Goal: Transaction & Acquisition: Purchase product/service

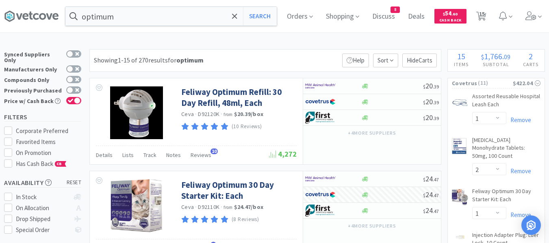
select select "1"
select select "2"
select select "1"
select select "2"
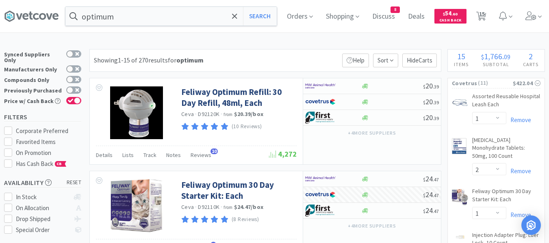
select select "5"
select select "1"
select select "50"
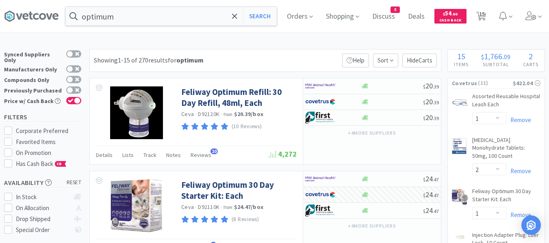
select select "4"
select select "1"
select select "2"
select select "1"
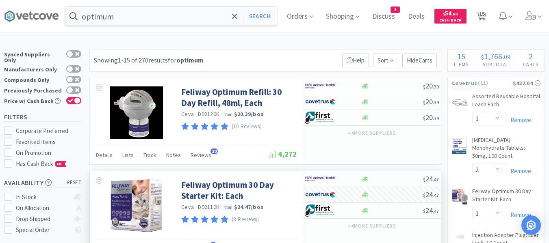
scroll to position [81, 0]
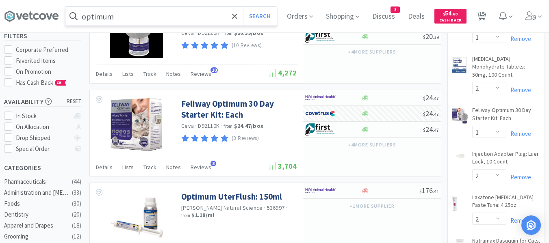
click at [139, 18] on input "optimum" at bounding box center [170, 16] width 211 height 19
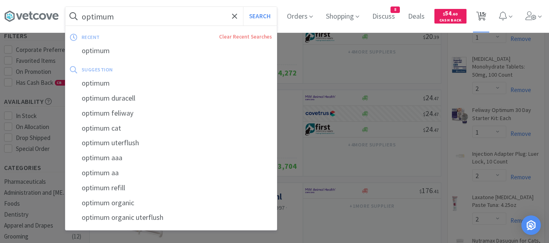
click at [485, 14] on span "15" at bounding box center [482, 14] width 6 height 33
select select "1"
select select "2"
select select "1"
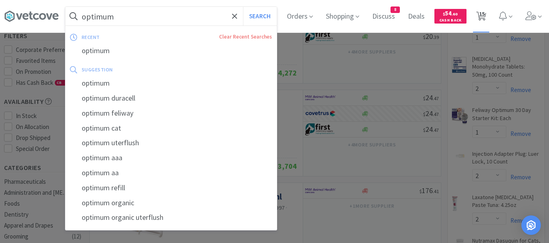
select select "1"
select select "2"
select select "1"
select select "2"
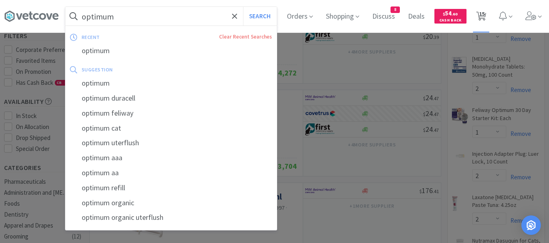
select select "5"
select select "1"
select select "50"
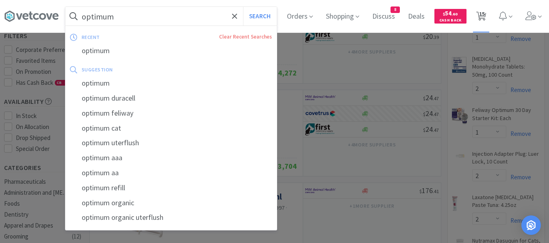
select select "4"
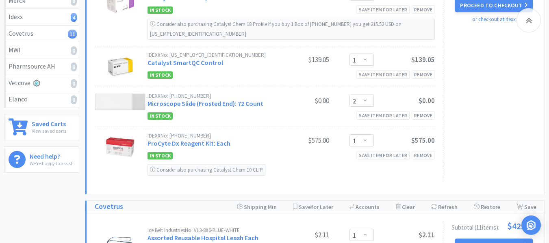
scroll to position [163, 0]
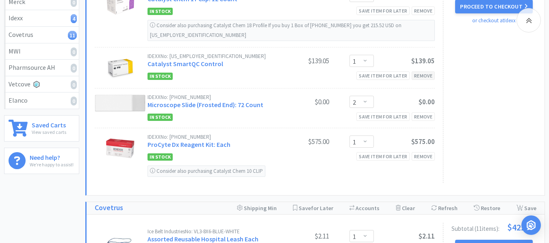
click at [426, 72] on div "Remove" at bounding box center [423, 76] width 23 height 9
select select "2"
select select "1"
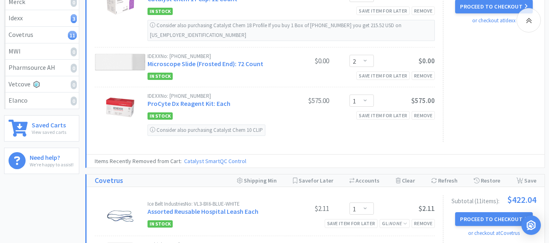
select select "1"
select select "2"
select select "1"
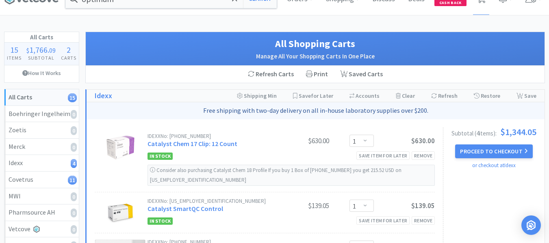
scroll to position [0, 0]
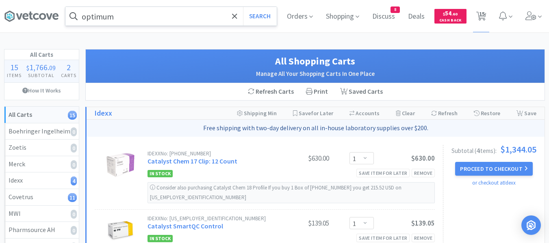
click at [161, 15] on input "optimum" at bounding box center [170, 16] width 211 height 19
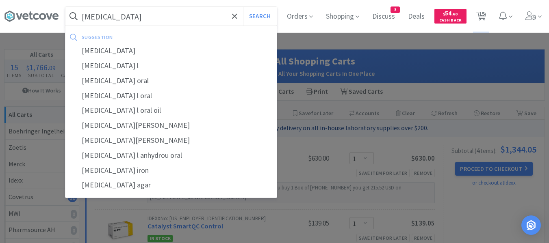
type input "[MEDICAL_DATA]"
click at [243, 7] on button "Search" at bounding box center [260, 16] width 34 height 19
select select "1"
select select "2"
select select "1"
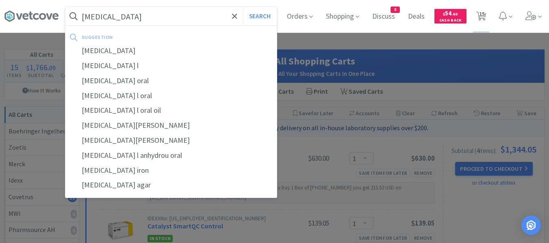
select select "2"
select select "5"
select select "1"
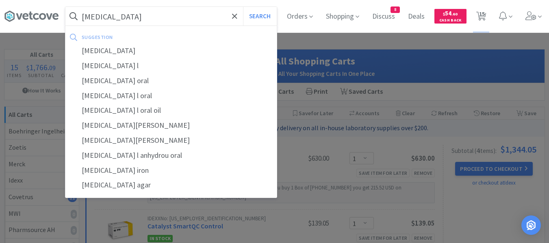
select select "50"
select select "4"
select select "1"
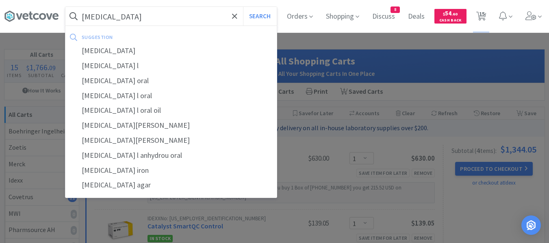
select select "2"
select select "1"
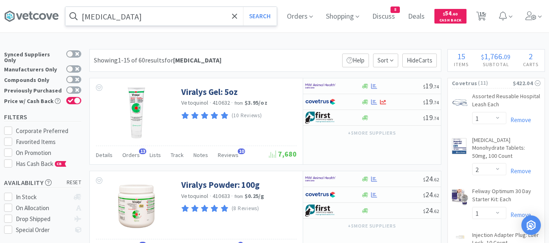
click at [178, 24] on input "[MEDICAL_DATA]" at bounding box center [170, 16] width 211 height 19
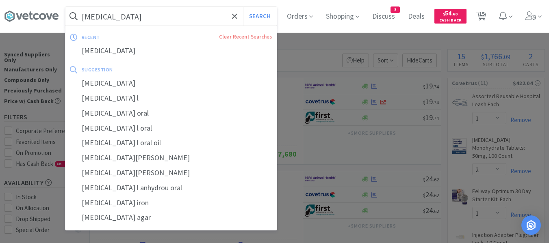
paste input "[MEDICAL_DATA]"
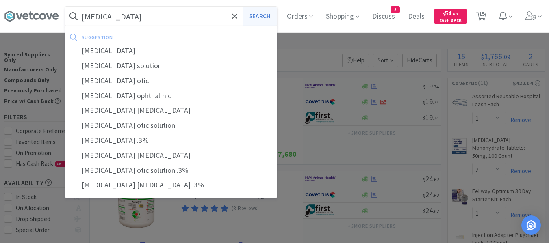
type input "[MEDICAL_DATA]"
click at [266, 17] on button "Search" at bounding box center [260, 16] width 34 height 19
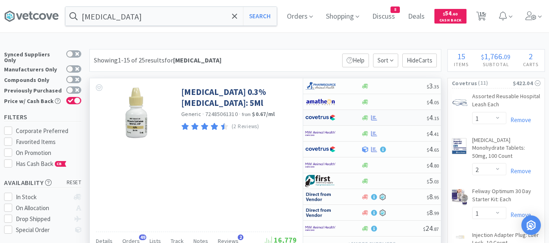
click at [405, 120] on div at bounding box center [394, 118] width 66 height 6
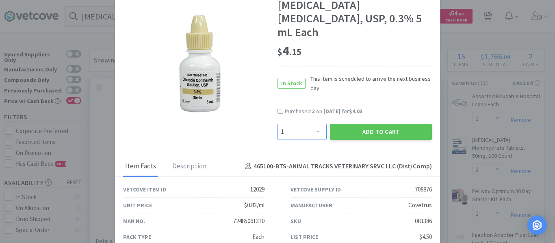
click at [302, 124] on select "Enter Quantity 1 2 3 4 5 6 7 8 9 10 11 12 13 14 15 16 17 18 19 20 Enter Quantity" at bounding box center [302, 132] width 49 height 16
select select "3"
click at [278, 124] on select "Enter Quantity 1 2 3 4 5 6 7 8 9 10 11 12 13 14 15 16 17 18 19 20 Enter Quantity" at bounding box center [302, 132] width 49 height 16
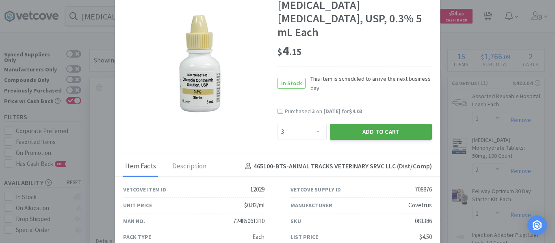
click at [345, 127] on button "Add to Cart" at bounding box center [381, 132] width 102 height 16
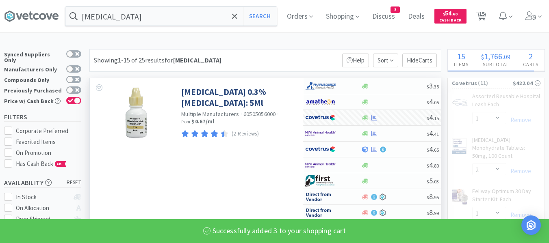
select select "3"
select select "1"
select select "50"
select select "4"
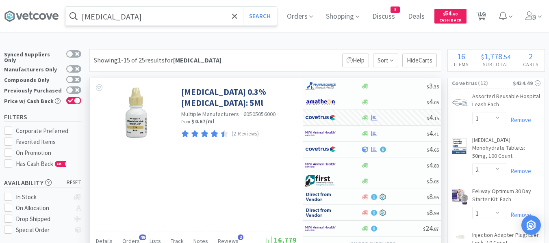
click at [214, 21] on input "[MEDICAL_DATA]" at bounding box center [170, 16] width 211 height 19
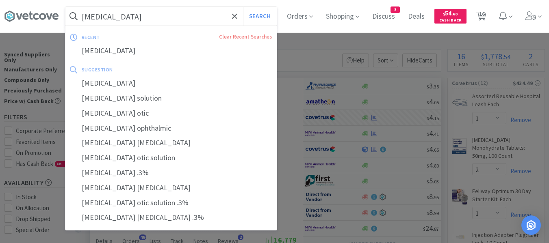
paste input "mega"
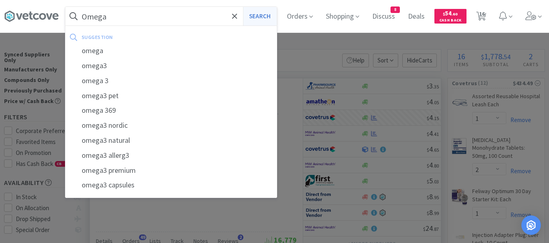
click at [267, 15] on button "Search" at bounding box center [260, 16] width 34 height 19
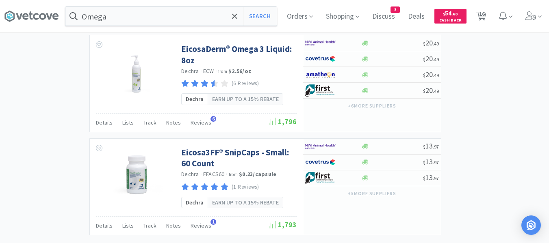
scroll to position [1513, 0]
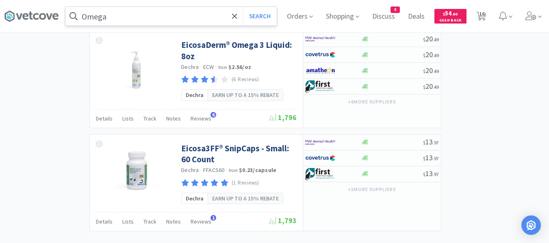
click at [152, 16] on input "Omega" at bounding box center [170, 16] width 211 height 19
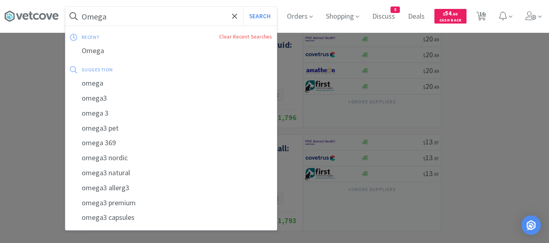
paste input "Omega Tri-V Small"
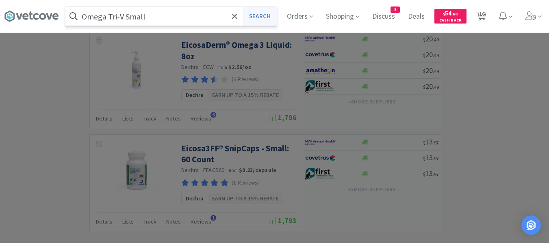
click at [267, 11] on button "Search" at bounding box center [260, 16] width 34 height 19
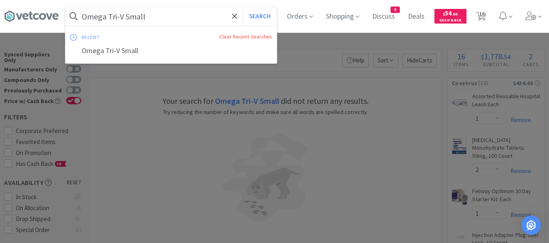
click at [172, 23] on input "Omega Tri-V Small" at bounding box center [170, 16] width 211 height 19
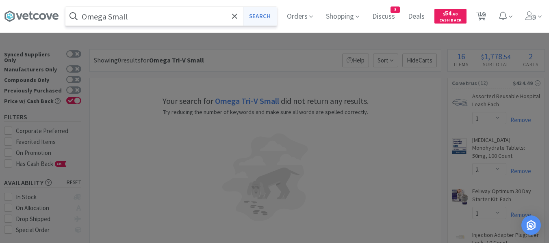
click at [266, 15] on button "Search" at bounding box center [260, 16] width 34 height 19
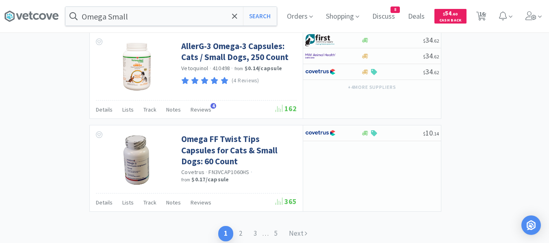
scroll to position [1423, 0]
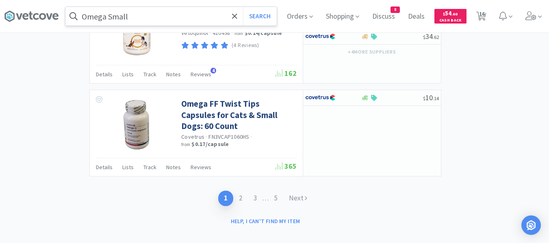
click at [187, 22] on input "Omega Small" at bounding box center [170, 16] width 211 height 19
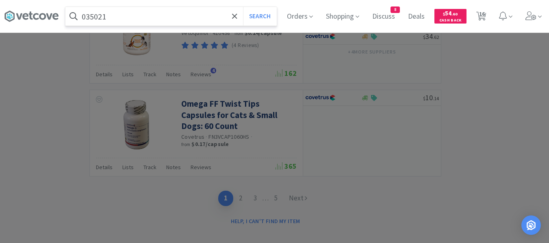
click at [243, 7] on button "Search" at bounding box center [260, 16] width 34 height 19
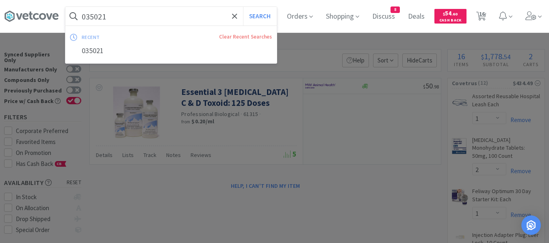
click at [188, 22] on input "035021" at bounding box center [170, 16] width 211 height 19
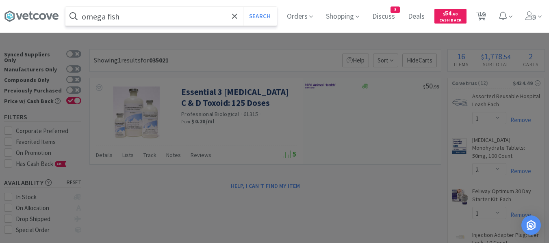
click at [243, 7] on button "Search" at bounding box center [260, 16] width 34 height 19
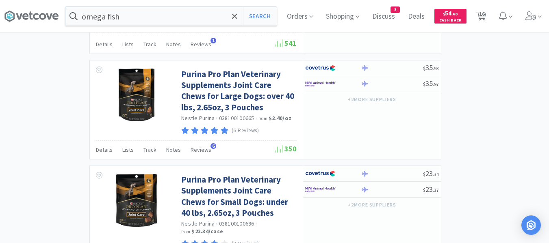
scroll to position [1567, 0]
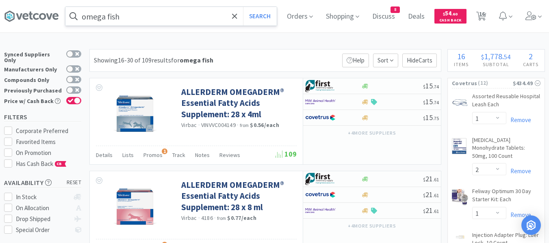
click at [191, 14] on input "omega fish" at bounding box center [170, 16] width 211 height 19
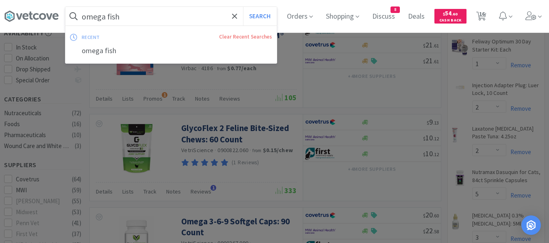
scroll to position [163, 0]
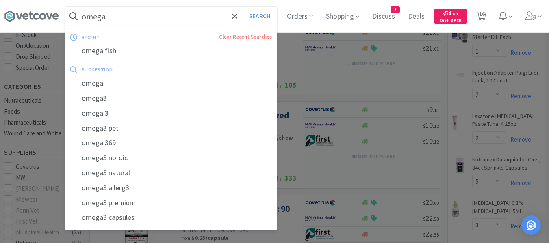
click at [243, 7] on button "Search" at bounding box center [260, 16] width 34 height 19
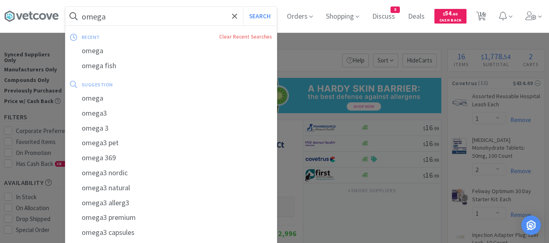
click at [191, 14] on input "omega" at bounding box center [170, 16] width 211 height 19
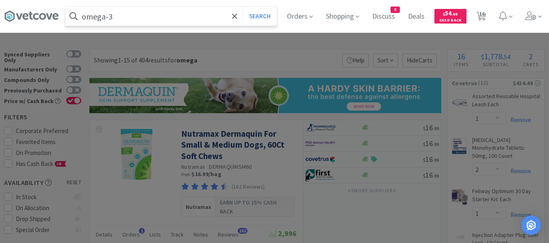
click at [243, 7] on button "Search" at bounding box center [260, 16] width 34 height 19
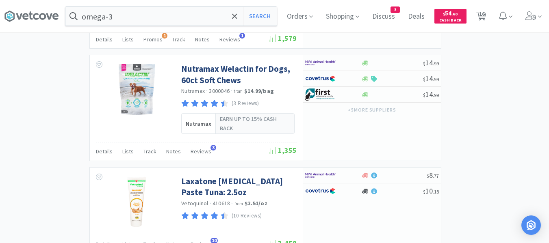
scroll to position [1503, 0]
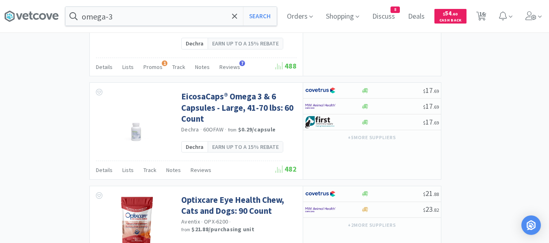
scroll to position [1545, 0]
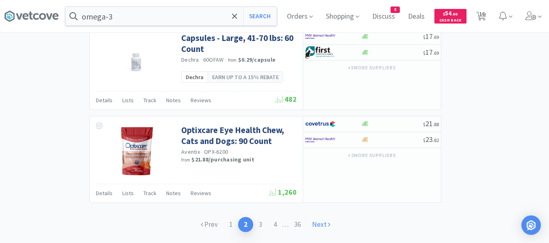
click at [324, 222] on link "Next" at bounding box center [321, 224] width 30 height 15
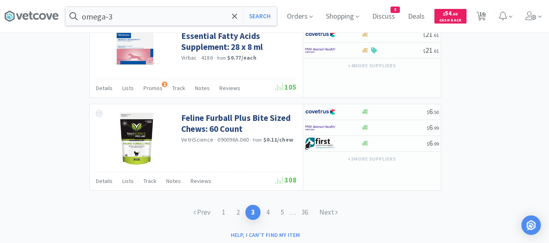
scroll to position [1478, 0]
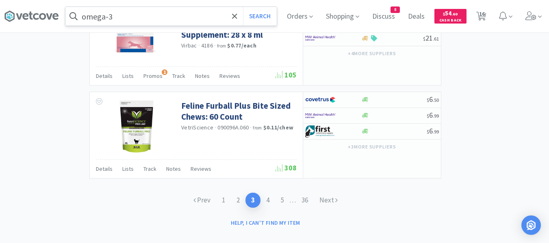
click at [144, 15] on input "omega-3" at bounding box center [170, 16] width 211 height 19
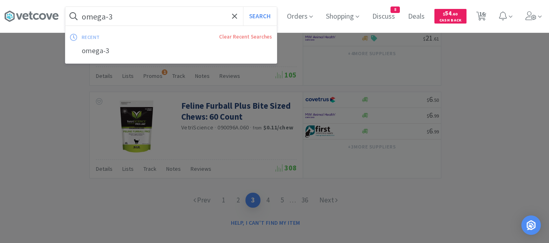
paste input "Proviable"
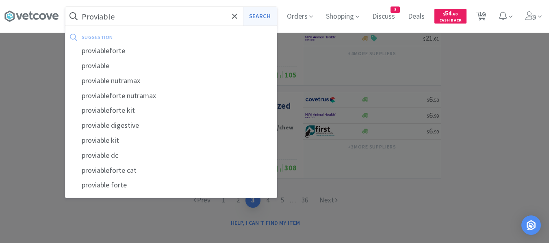
type input "Proviable"
click at [272, 22] on button "Search" at bounding box center [260, 16] width 34 height 19
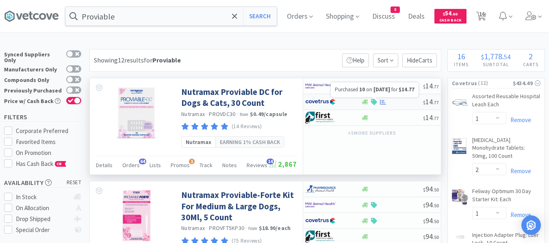
click at [383, 102] on icon at bounding box center [383, 101] width 6 height 5
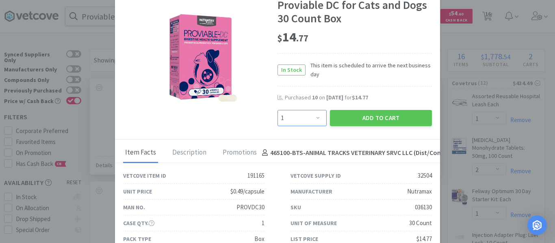
click at [279, 114] on select "Enter Quantity 1 2 3 4 5 6 7 8 9 10 11 12 13 14 15 16 17 18 19 20 Enter Quantity" at bounding box center [302, 118] width 49 height 16
select select "10"
click at [278, 110] on select "Enter Quantity 1 2 3 4 5 6 7 8 9 10 11 12 13 14 15 16 17 18 19 20 Enter Quantity" at bounding box center [302, 118] width 49 height 16
click at [357, 121] on button "Add to Cart" at bounding box center [381, 118] width 102 height 16
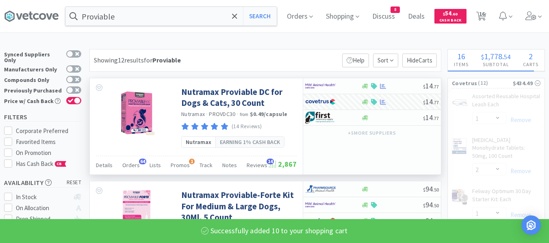
select select "10"
select select "3"
select select "1"
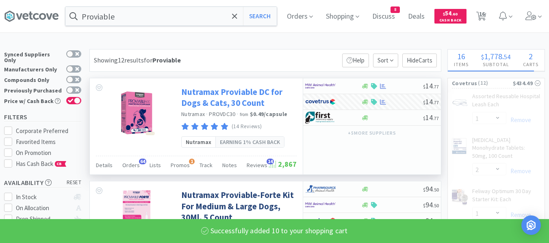
select select "50"
select select "4"
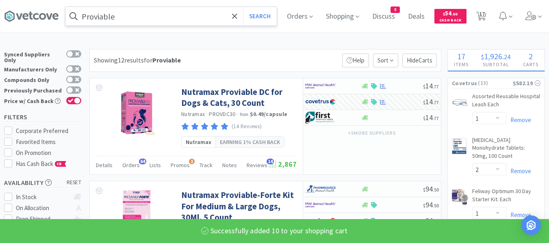
click at [217, 20] on input "Proviable" at bounding box center [170, 16] width 211 height 19
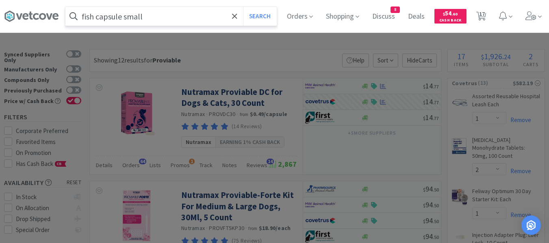
type input "fish capsule small"
click at [243, 7] on button "Search" at bounding box center [260, 16] width 34 height 19
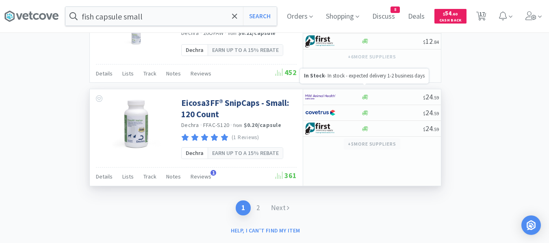
scroll to position [1456, 0]
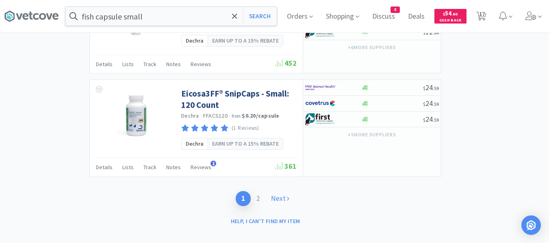
click at [279, 191] on link "Next" at bounding box center [280, 198] width 30 height 15
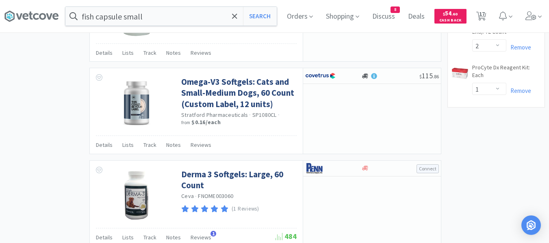
scroll to position [852, 0]
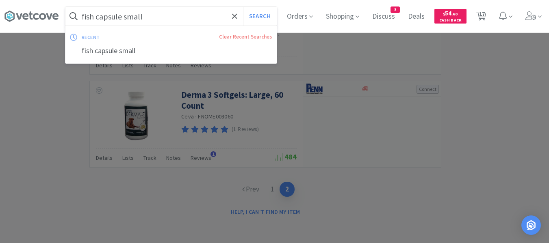
click at [180, 20] on input "fish capsule small" at bounding box center [170, 16] width 211 height 19
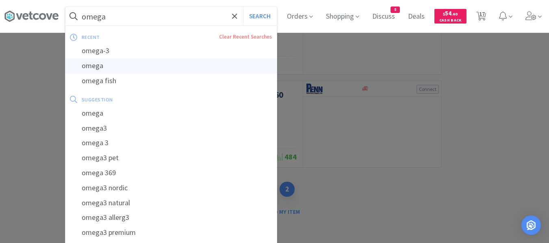
click at [105, 63] on div "omega" at bounding box center [170, 66] width 211 height 15
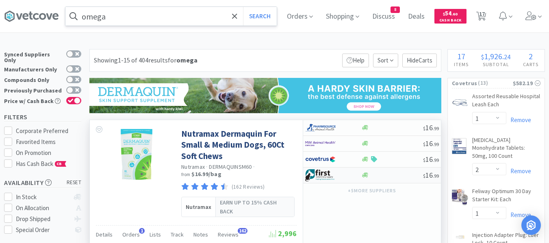
scroll to position [203, 0]
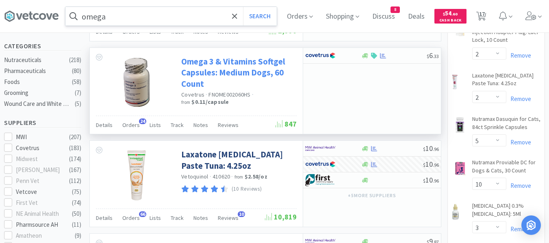
click at [257, 60] on link "Omega 3 & Vitamins Softgel Capsules: Medium Dogs, 60 Count" at bounding box center [237, 72] width 113 height 33
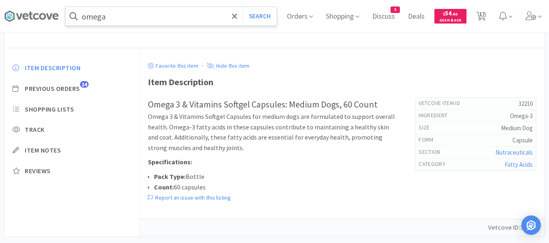
scroll to position [221, 0]
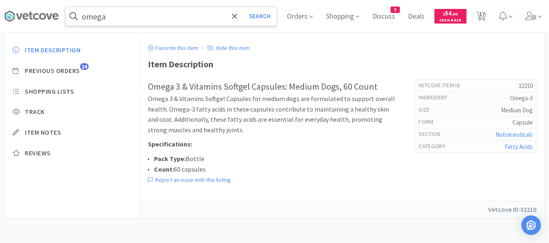
click at [199, 13] on input "omega" at bounding box center [170, 16] width 211 height 19
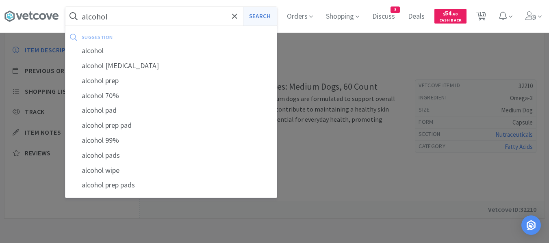
type input "alcohol"
click at [264, 17] on button "Search" at bounding box center [260, 16] width 34 height 19
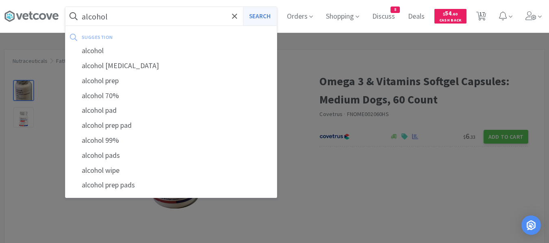
select select "1"
select select "2"
select select "1"
select select "2"
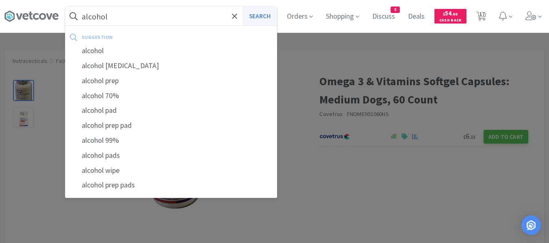
select select "5"
select select "10"
select select "3"
select select "1"
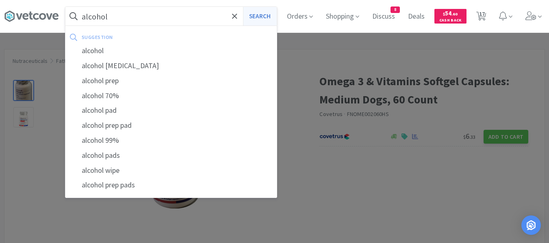
select select "50"
select select "4"
select select "1"
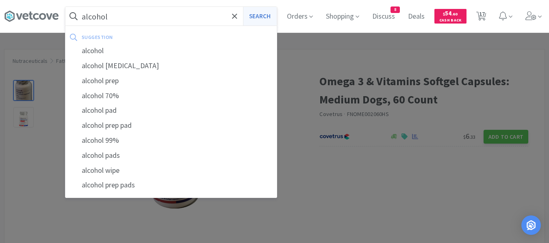
select select "2"
select select "1"
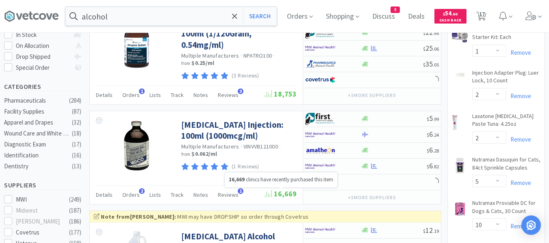
scroll to position [325, 0]
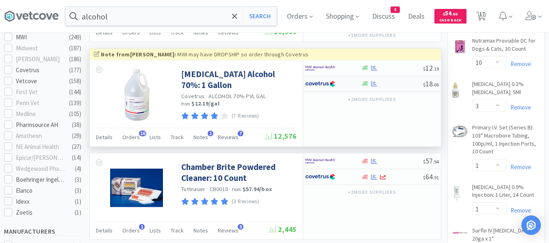
click at [390, 86] on div at bounding box center [392, 84] width 62 height 6
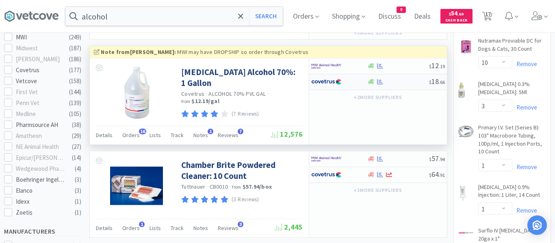
select select "1"
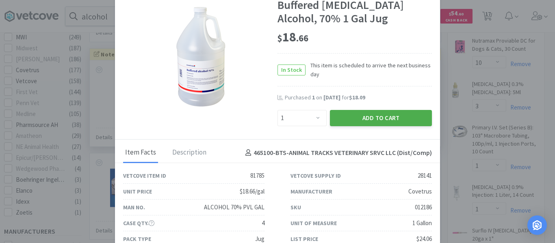
click at [360, 117] on button "Add to Cart" at bounding box center [381, 118] width 102 height 16
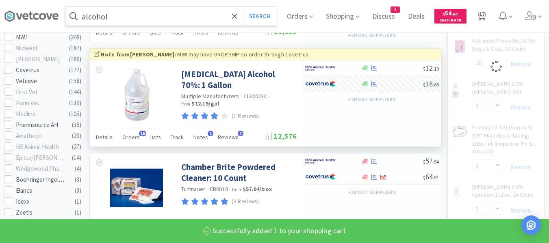
select select "1"
select select "2"
select select "5"
select select "10"
select select "3"
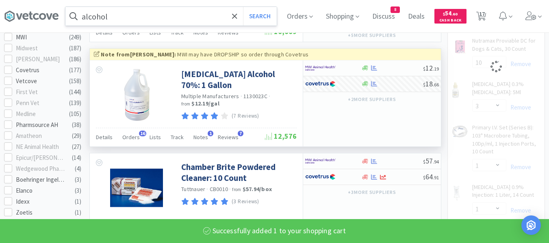
select select "1"
select select "50"
select select "4"
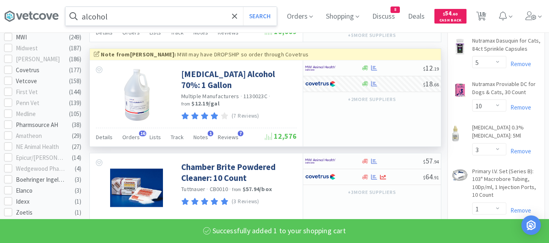
click at [199, 20] on input "alcohol" at bounding box center [170, 16] width 211 height 19
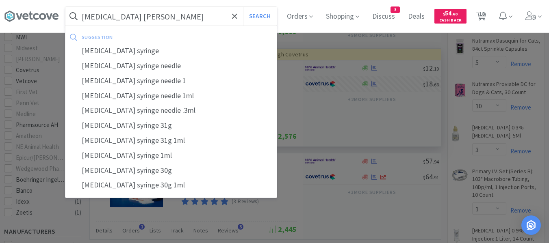
type input "[MEDICAL_DATA] [PERSON_NAME]"
click at [243, 7] on button "Search" at bounding box center [260, 16] width 34 height 19
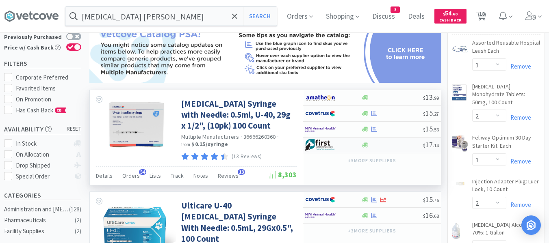
scroll to position [81, 0]
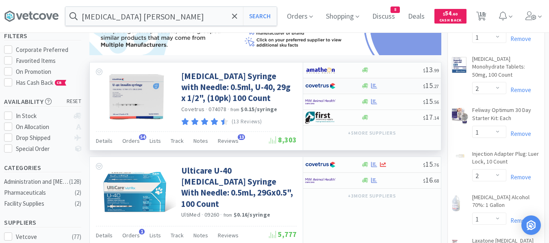
click at [390, 86] on div at bounding box center [392, 86] width 62 height 6
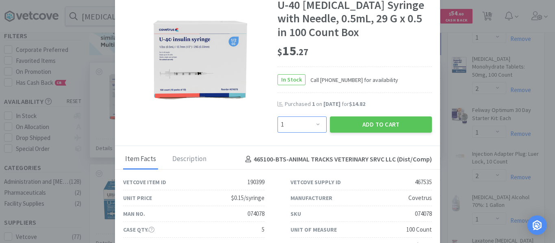
drag, startPoint x: 302, startPoint y: 127, endPoint x: 306, endPoint y: 129, distance: 4.5
click at [302, 127] on select "Enter Quantity 1 2 3 4 5 6 7 8 9 10 11 12 13 14 15 16 17 18 19 20 Enter Quantity" at bounding box center [302, 125] width 49 height 16
select select "3"
click at [278, 117] on select "Enter Quantity 1 2 3 4 5 6 7 8 9 10 11 12 13 14 15 16 17 18 19 20 Enter Quantity" at bounding box center [302, 125] width 49 height 16
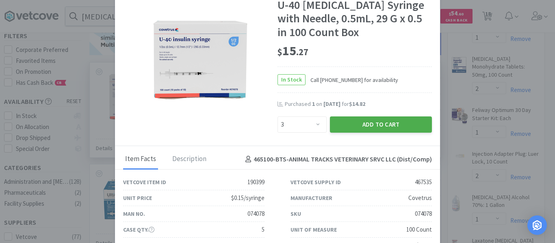
click at [361, 125] on button "Add to Cart" at bounding box center [381, 125] width 102 height 16
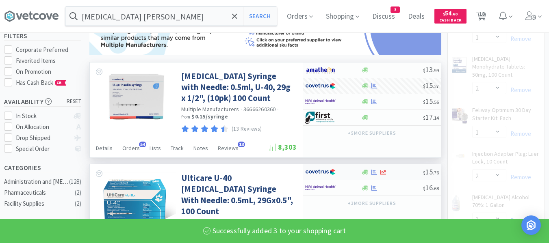
select select "3"
select select "1"
select select "2"
select select "5"
select select "10"
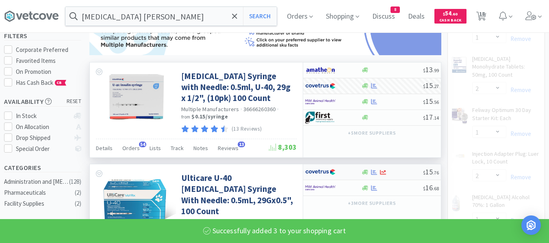
select select "3"
select select "1"
select select "50"
select select "4"
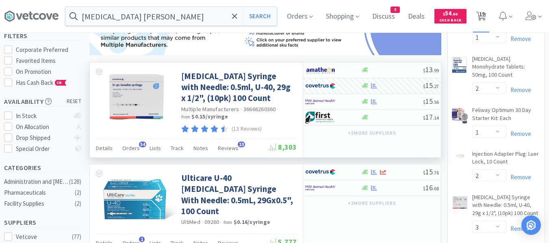
click at [483, 24] on span "19" at bounding box center [481, 16] width 17 height 33
select select "1"
select select "2"
select select "1"
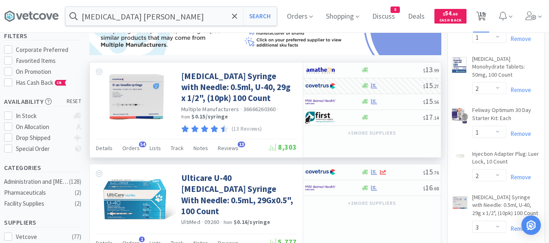
select select "1"
select select "2"
select select "1"
select select "2"
select select "3"
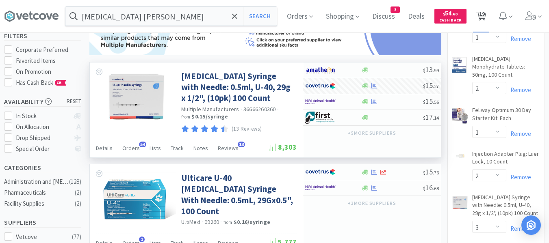
select select "1"
select select "2"
select select "5"
select select "10"
select select "3"
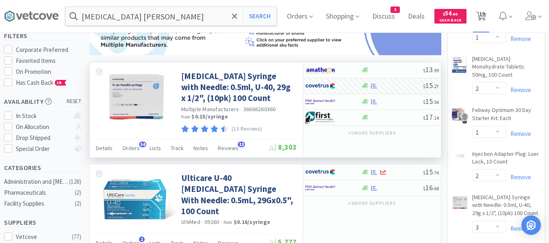
select select "1"
select select "50"
select select "4"
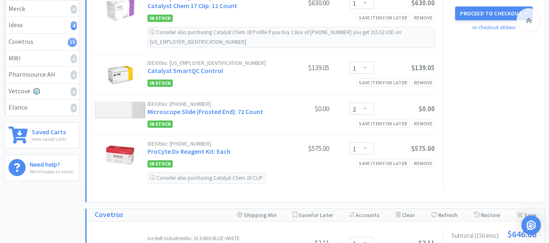
scroll to position [163, 0]
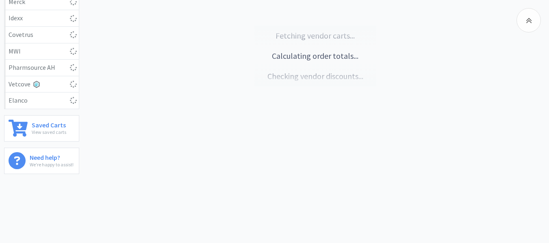
scroll to position [163, 0]
select select "1"
select select "2"
select select "1"
select select "2"
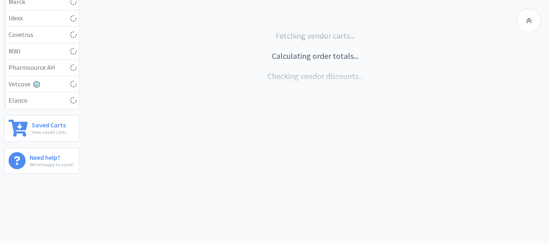
select select "3"
select select "1"
select select "2"
select select "5"
select select "10"
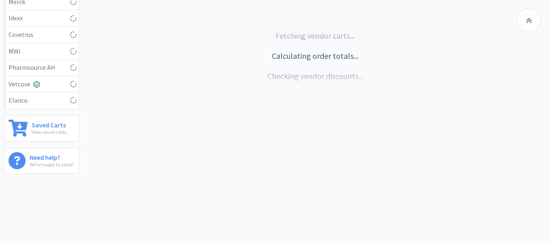
select select "3"
select select "1"
select select "50"
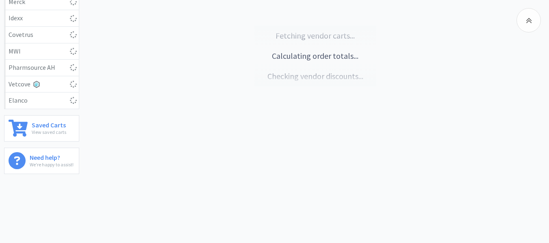
select select "4"
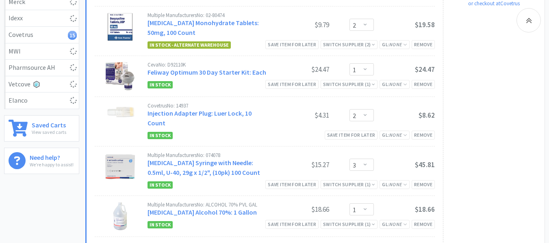
select select "1"
select select "2"
select select "1"
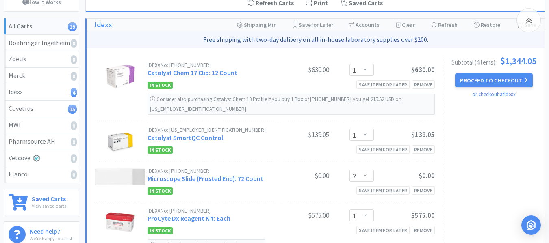
scroll to position [81, 0]
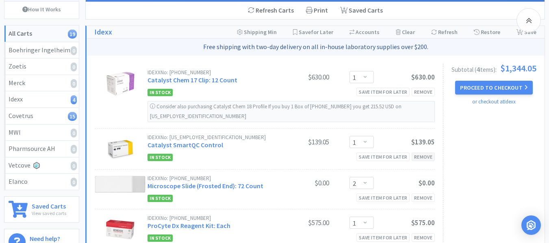
click at [418, 153] on div "Remove" at bounding box center [423, 157] width 23 height 9
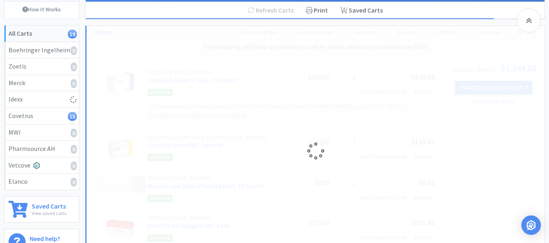
select select "2"
select select "1"
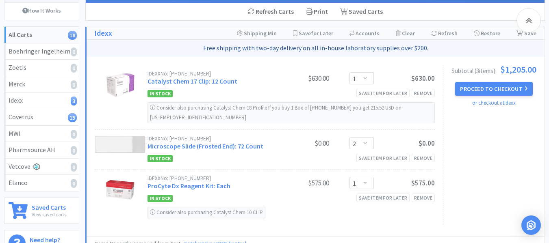
scroll to position [0, 0]
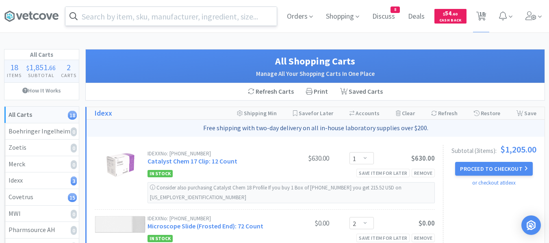
click at [117, 16] on input "text" at bounding box center [170, 16] width 211 height 19
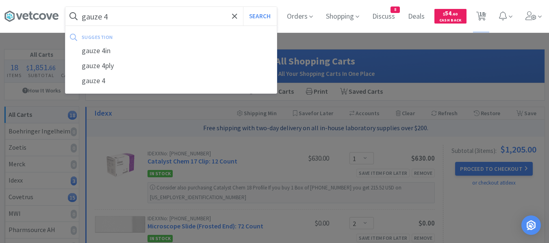
type input "gauze 4"
click at [243, 7] on button "Search" at bounding box center [260, 16] width 34 height 19
select select "1"
select select "2"
select select "1"
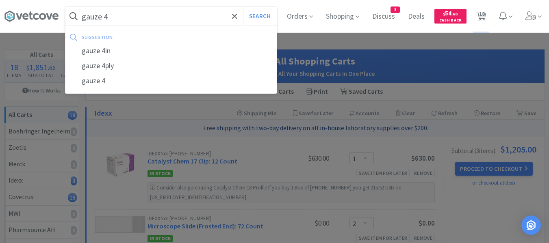
select select "2"
select select "3"
select select "1"
select select "2"
select select "5"
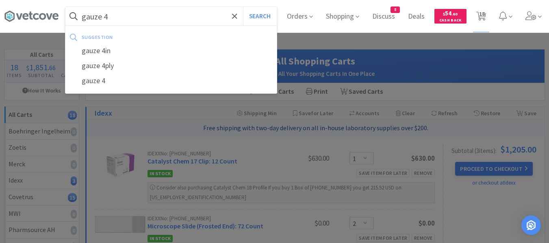
select select "10"
select select "3"
select select "1"
select select "50"
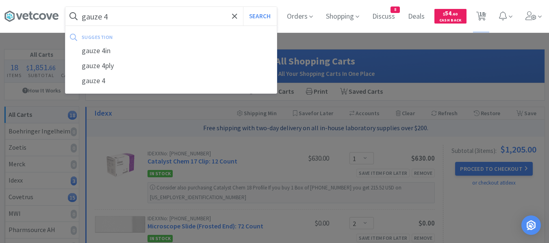
select select "50"
select select "4"
select select "1"
select select "2"
select select "1"
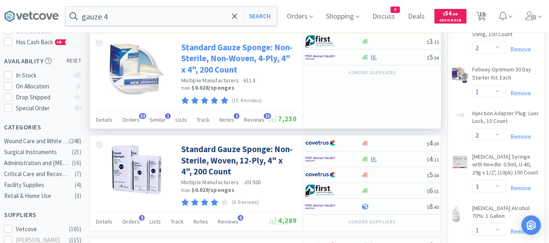
scroll to position [81, 0]
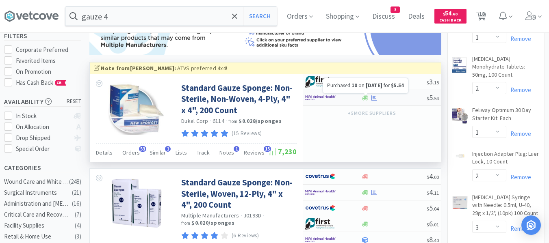
click at [374, 99] on icon at bounding box center [374, 98] width 6 height 6
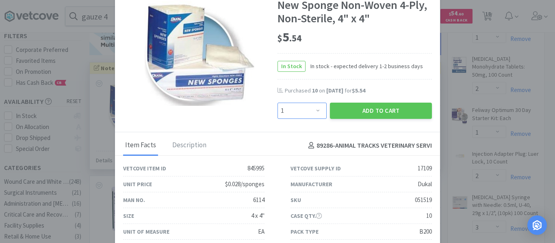
click at [309, 110] on select "Enter Quantity 1 2 3 4 5 6 7 8 9 10 11 12 13 14 15 16 17 18 19 20 Enter Quantity" at bounding box center [302, 111] width 49 height 16
select select "10"
click at [278, 103] on select "Enter Quantity 1 2 3 4 5 6 7 8 9 10 11 12 13 14 15 16 17 18 19 20 Enter Quantity" at bounding box center [302, 111] width 49 height 16
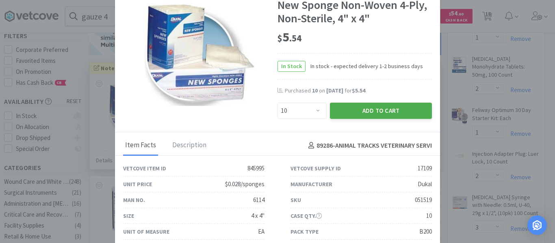
click at [354, 111] on button "Add to Cart" at bounding box center [381, 111] width 102 height 16
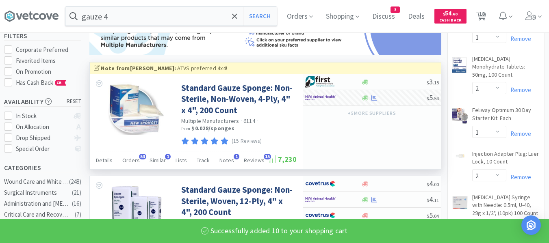
select select "10"
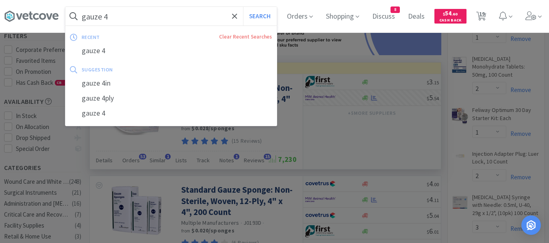
click at [206, 19] on input "gauze 4" at bounding box center [170, 16] width 211 height 19
paste input "Dexamethasone"
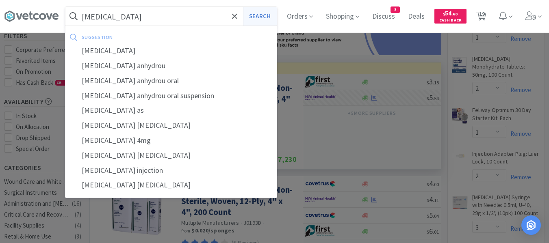
type input "Dexamethasone"
click at [270, 13] on button "Search" at bounding box center [260, 16] width 34 height 19
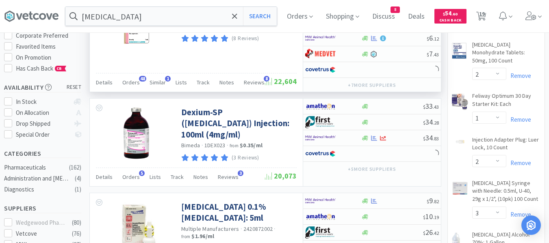
scroll to position [122, 0]
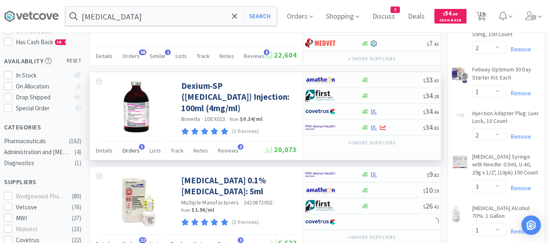
click at [129, 153] on span "Orders" at bounding box center [130, 150] width 17 height 7
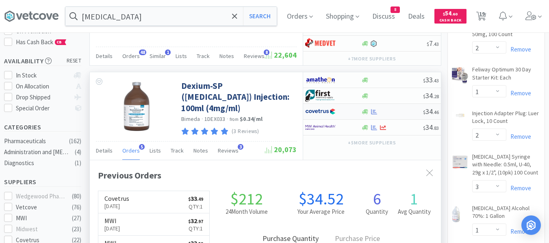
scroll to position [190, 351]
click at [395, 113] on div at bounding box center [392, 112] width 62 height 6
select select "1"
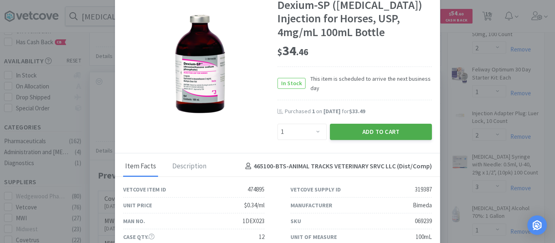
click at [366, 140] on button "Add to Cart" at bounding box center [381, 132] width 102 height 16
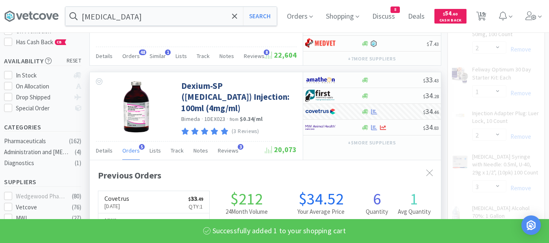
scroll to position [406296, 406135]
select select "1"
select select "2"
select select "1"
select select "2"
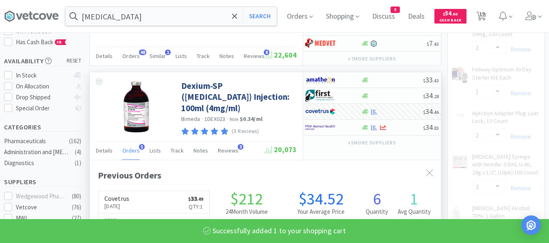
select select "3"
select select "1"
select select "2"
select select "5"
select select "10"
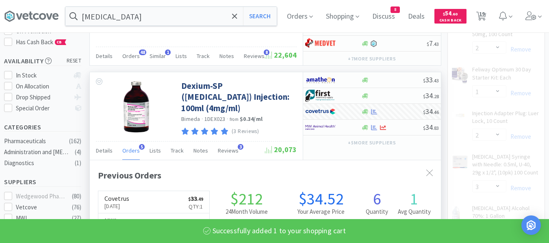
select select "3"
select select "1"
select select "50"
select select "4"
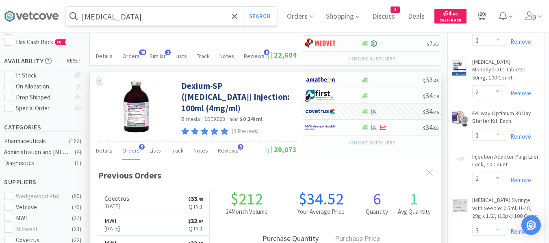
click at [209, 17] on input "Dexamethasone" at bounding box center [170, 16] width 211 height 19
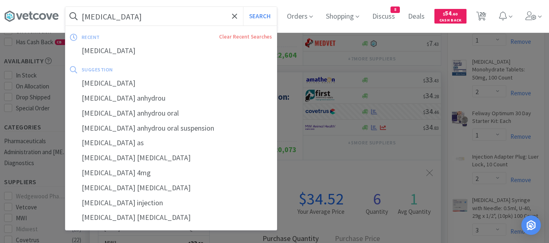
paste input "Shampoo - Douxo S3 Pyo"
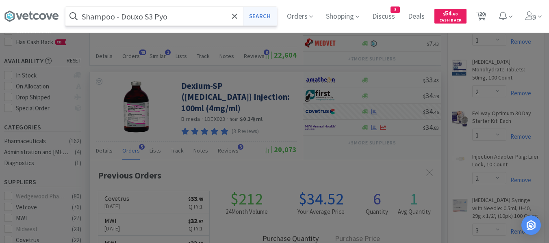
type input "Shampoo - Douxo S3 Pyo"
click at [267, 17] on button "Search" at bounding box center [260, 16] width 34 height 19
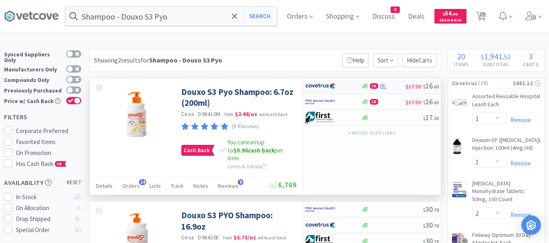
click at [393, 91] on div "CB $17.50 $ 16 . 60" at bounding box center [372, 86] width 138 height 16
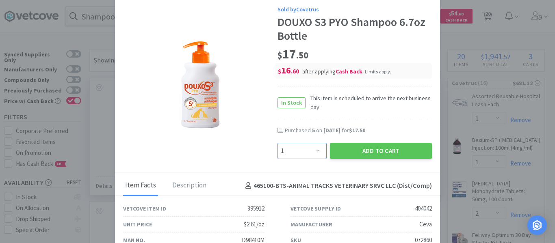
drag, startPoint x: 303, startPoint y: 150, endPoint x: 305, endPoint y: 143, distance: 7.2
click at [303, 150] on select "Enter Quantity 1 2 3 4 5 6 7 8 9 10 11 12 13 14 15 16 17 18 19 20 Enter Quantity" at bounding box center [302, 151] width 49 height 16
select select "5"
click at [278, 143] on select "Enter Quantity 1 2 3 4 5 6 7 8 9 10 11 12 13 14 15 16 17 18 19 20 Enter Quantity" at bounding box center [302, 151] width 49 height 16
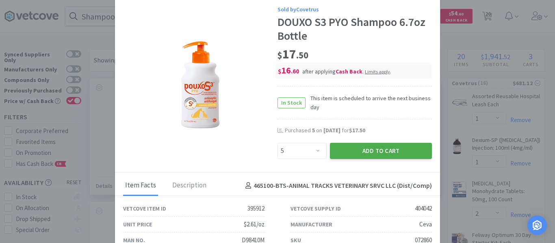
click at [344, 151] on button "Add to Cart" at bounding box center [381, 151] width 102 height 16
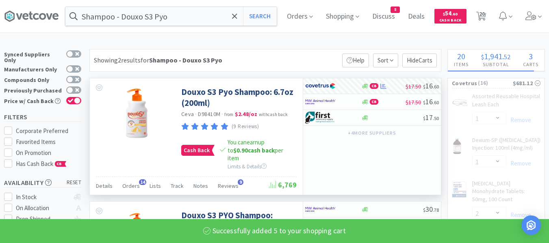
select select "5"
select select "2"
select select "1"
select select "2"
select select "3"
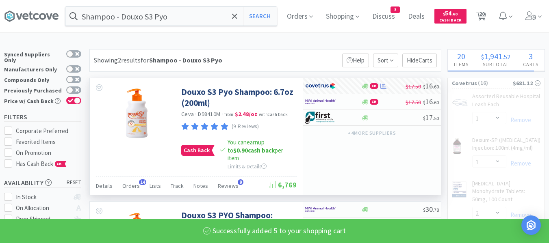
select select "1"
select select "2"
select select "5"
select select "10"
select select "3"
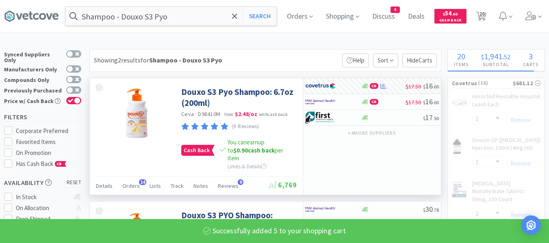
select select "1"
select select "50"
select select "4"
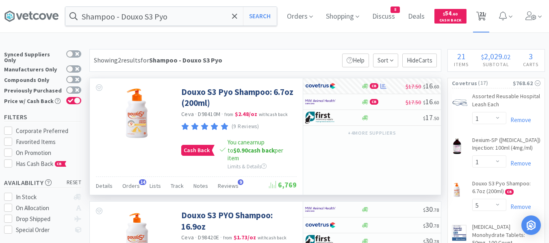
drag, startPoint x: 493, startPoint y: 17, endPoint x: 485, endPoint y: 17, distance: 8.1
click at [490, 17] on span "21" at bounding box center [481, 16] width 17 height 33
select select "1"
select select "2"
select select "1"
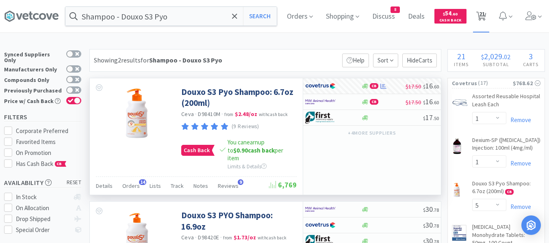
select select "1"
select select "5"
select select "2"
select select "1"
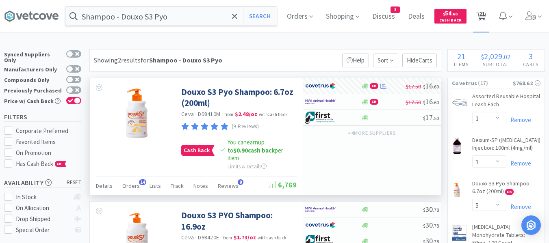
select select "2"
select select "3"
select select "1"
select select "2"
select select "5"
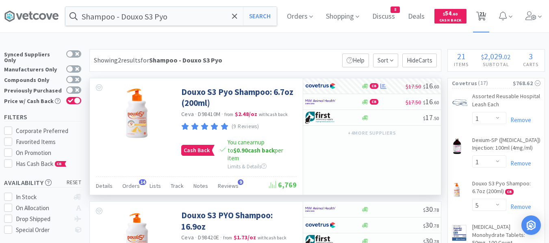
select select "10"
select select "3"
select select "1"
select select "50"
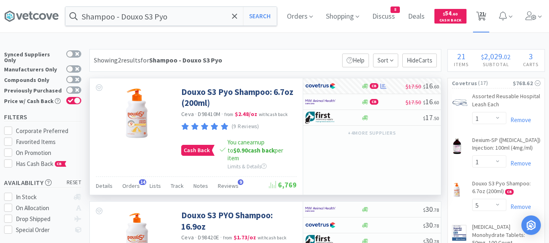
select select "50"
select select "4"
select select "10"
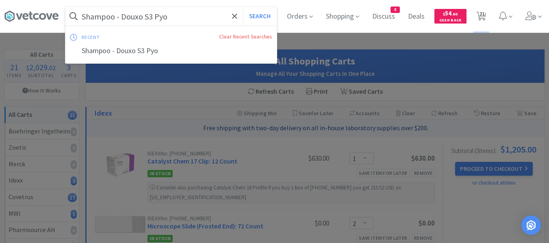
click at [208, 21] on input "Shampoo - Douxo S3 Pyo" at bounding box center [170, 16] width 211 height 19
type input "f"
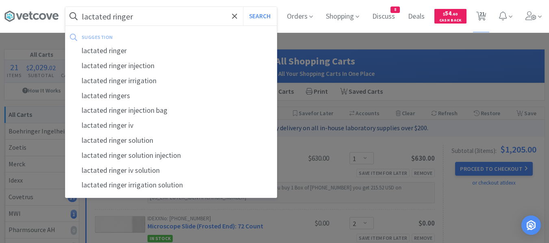
type input "lactated ringer"
click at [243, 7] on button "Search" at bounding box center [260, 16] width 34 height 19
select select "1"
select select "5"
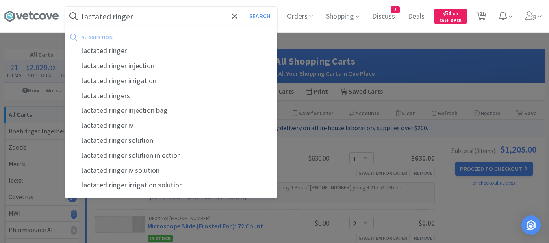
select select "2"
select select "1"
select select "2"
select select "3"
select select "1"
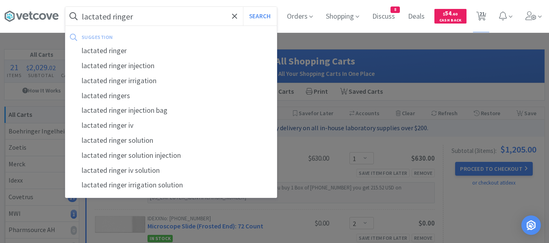
select select "2"
select select "5"
select select "10"
select select "3"
select select "1"
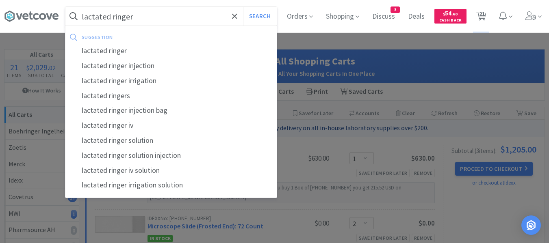
select select "1"
select select "50"
select select "4"
select select "10"
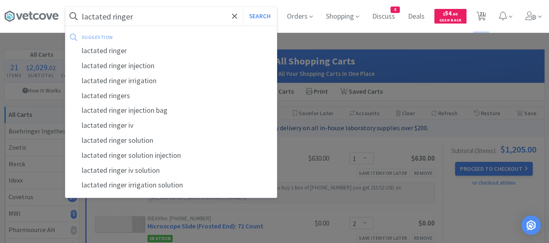
select select "1"
select select "2"
select select "1"
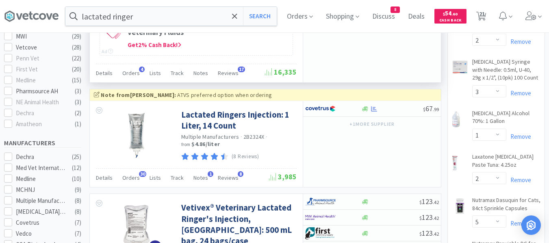
scroll to position [325, 0]
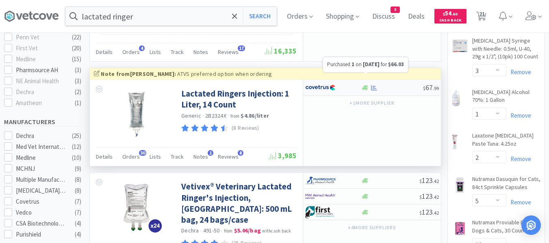
click at [374, 85] on icon at bounding box center [374, 88] width 6 height 6
select select "1"
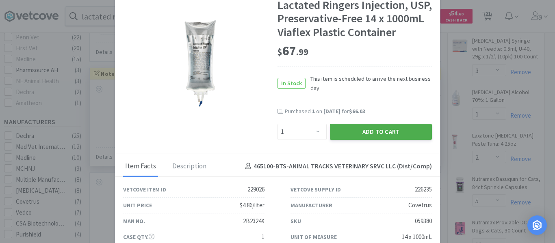
click at [361, 140] on button "Add to Cart" at bounding box center [381, 132] width 102 height 16
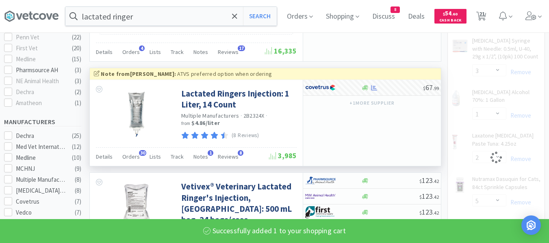
select select "1"
select select "2"
select select "5"
select select "10"
select select "3"
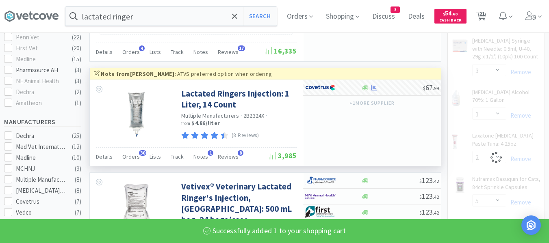
select select "1"
select select "50"
select select "4"
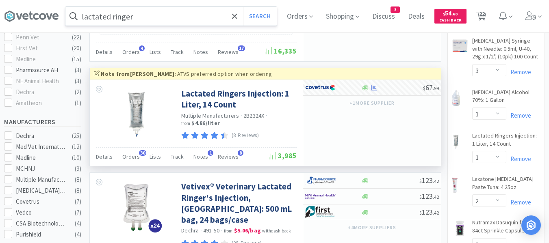
click at [210, 13] on input "lactated ringer" at bounding box center [170, 16] width 211 height 19
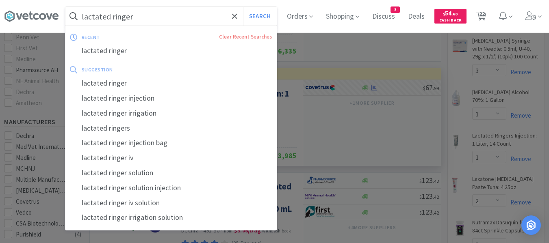
paste input "Vetsulin"
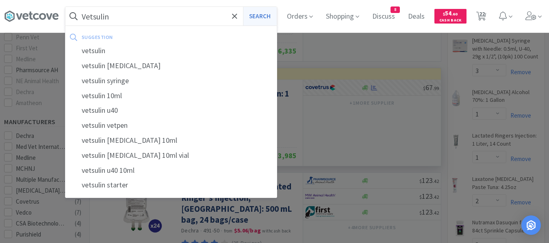
click at [260, 16] on button "Search" at bounding box center [260, 16] width 34 height 19
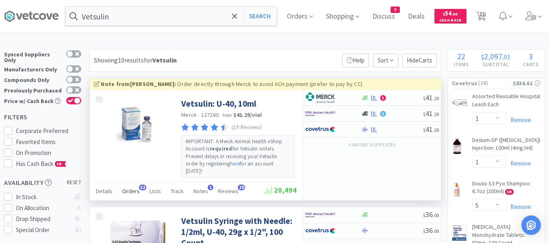
click at [124, 189] on span "Orders" at bounding box center [130, 191] width 17 height 7
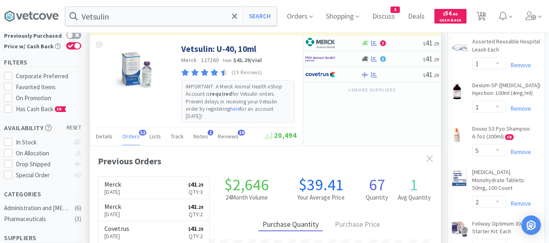
scroll to position [41, 0]
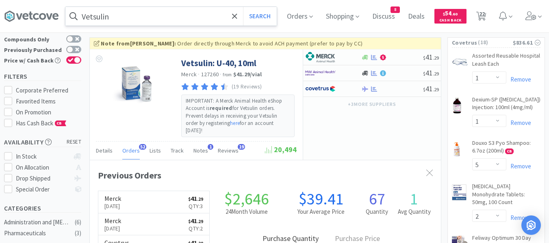
click at [160, 15] on input "Vetsulin" at bounding box center [170, 16] width 211 height 19
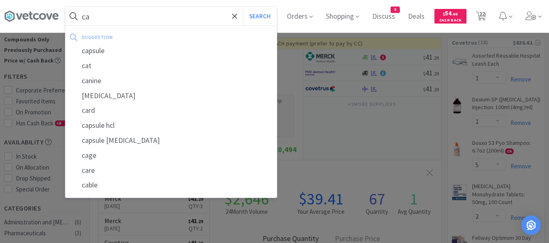
type input "c"
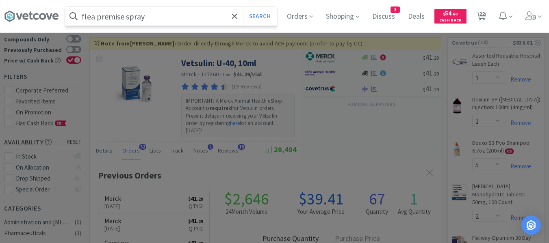
type input "flea premise spray"
click at [243, 7] on button "Search" at bounding box center [260, 16] width 34 height 19
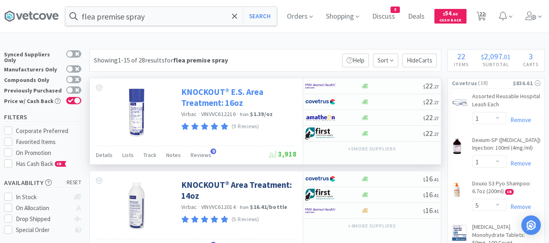
click at [215, 95] on link "KNOCKOUT® E.S. Area Treatment: 16oz" at bounding box center [237, 98] width 113 height 22
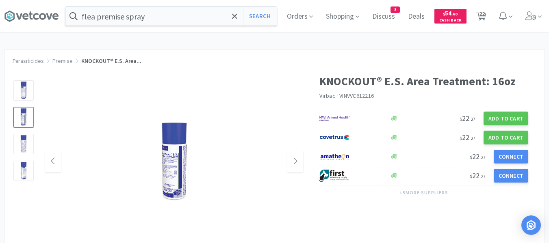
click at [172, 168] on img at bounding box center [174, 161] width 85 height 85
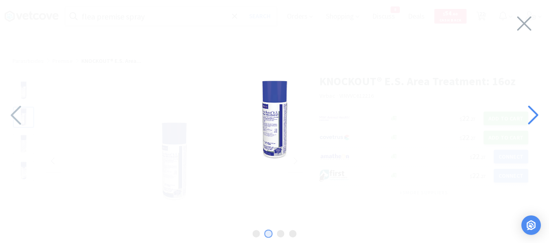
click at [536, 120] on icon at bounding box center [532, 116] width 17 height 28
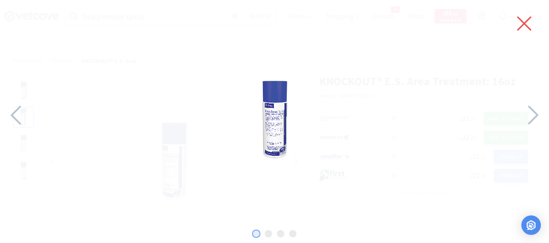
click at [519, 26] on icon at bounding box center [524, 23] width 17 height 23
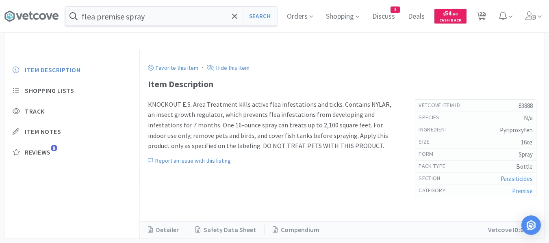
scroll to position [203, 0]
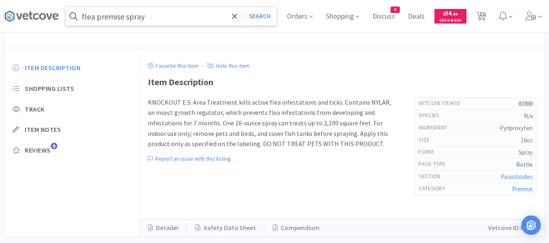
click at [197, 16] on input "flea premise spray" at bounding box center [170, 16] width 211 height 19
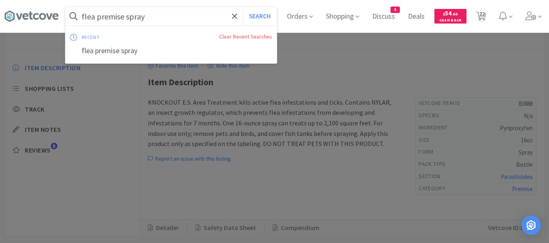
click at [312, 84] on div at bounding box center [274, 121] width 549 height 243
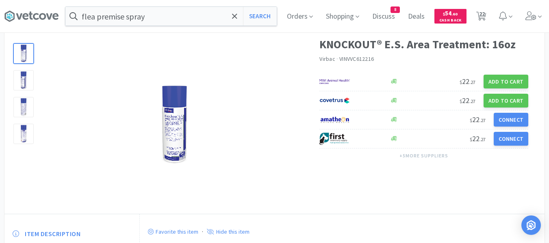
scroll to position [0, 0]
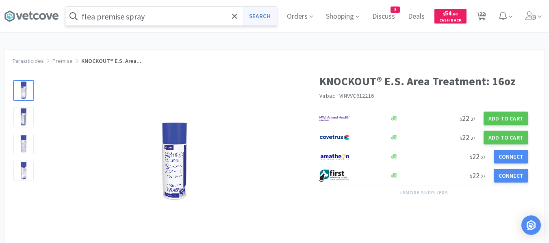
click at [263, 20] on button "Search" at bounding box center [260, 16] width 34 height 19
select select "1"
select select "5"
select select "2"
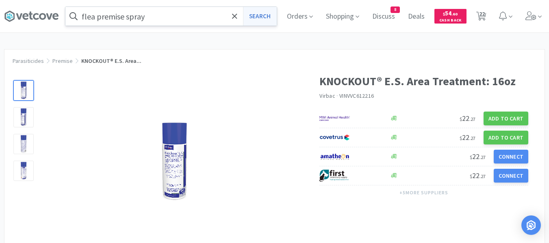
select select "1"
select select "2"
select select "3"
select select "1"
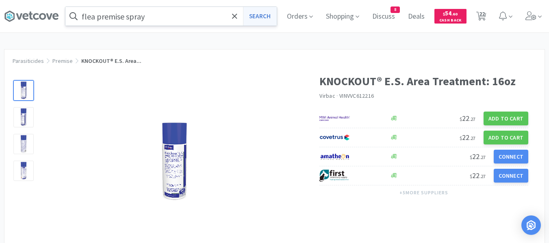
select select "2"
select select "5"
select select "10"
select select "3"
select select "1"
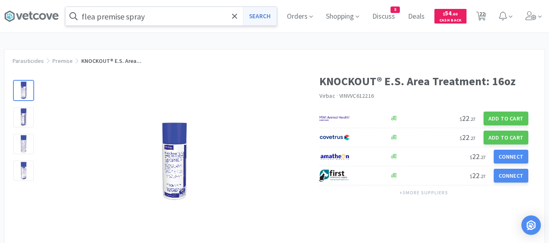
select select "1"
select select "50"
select select "4"
select select "10"
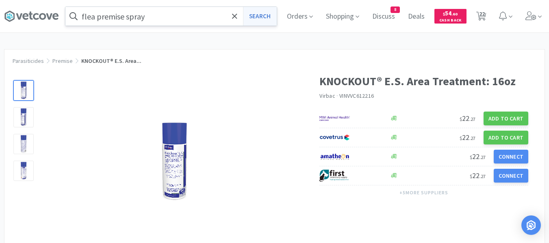
select select "1"
select select "2"
select select "1"
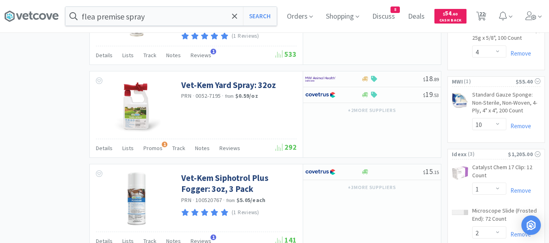
scroll to position [854, 0]
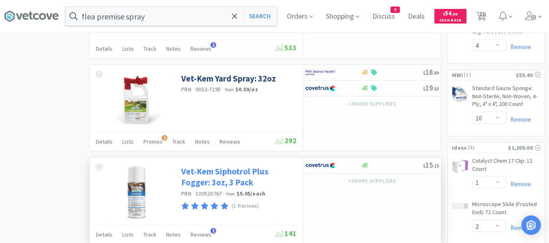
click at [211, 173] on link "Vet-Kem Siphotrol Plus Fogger: 3oz, 3 Pack" at bounding box center [237, 177] width 113 height 22
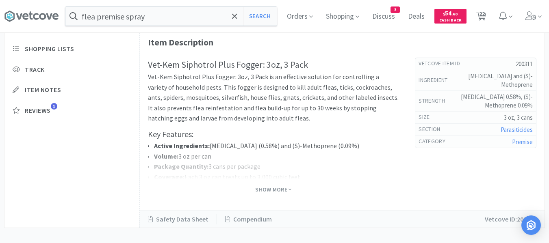
scroll to position [244, 0]
click at [274, 189] on span "Show More" at bounding box center [273, 189] width 36 height 8
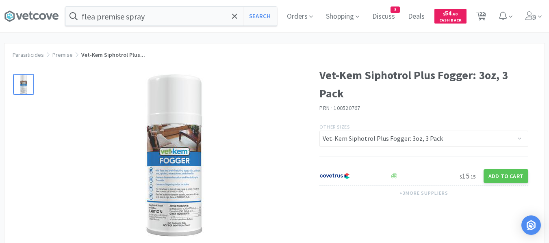
scroll to position [0, 0]
